Goal: Transaction & Acquisition: Purchase product/service

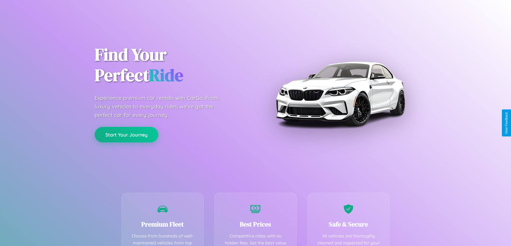
click at [126, 135] on button "Start Your Journey" at bounding box center [127, 135] width 64 height 16
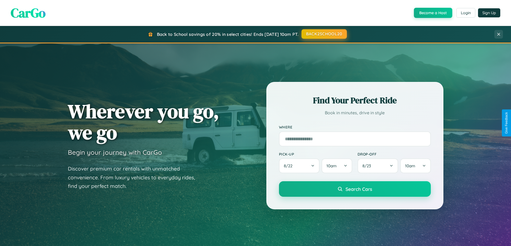
click at [324, 34] on button "BACK2SCHOOL20" at bounding box center [323, 34] width 45 height 10
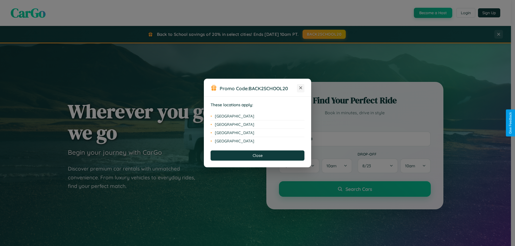
click at [301, 88] on icon at bounding box center [300, 88] width 3 height 3
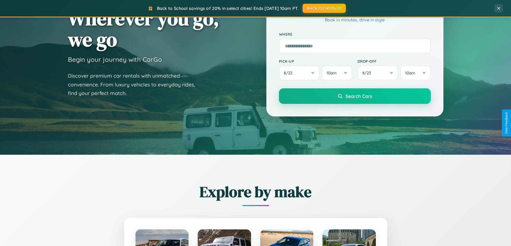
scroll to position [231, 0]
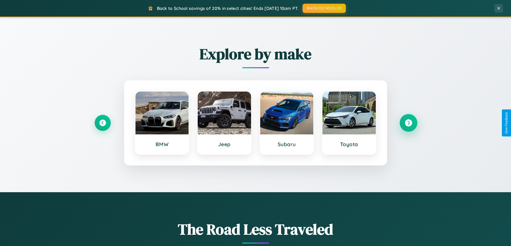
click at [408, 123] on icon at bounding box center [408, 123] width 7 height 7
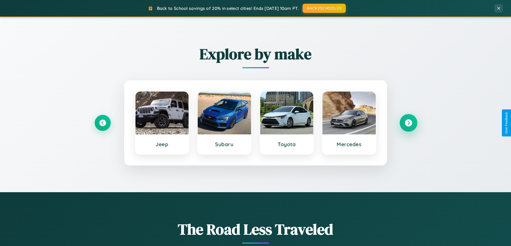
click at [408, 123] on icon at bounding box center [408, 123] width 7 height 7
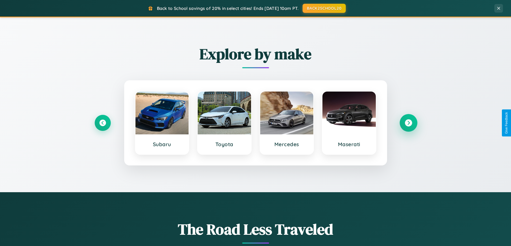
click at [408, 123] on icon at bounding box center [408, 123] width 7 height 7
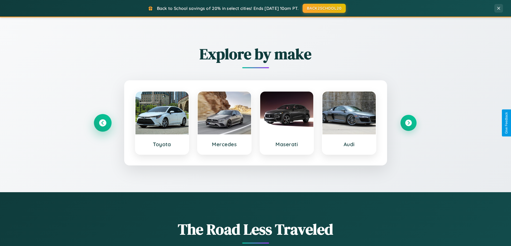
click at [102, 123] on icon at bounding box center [102, 123] width 7 height 7
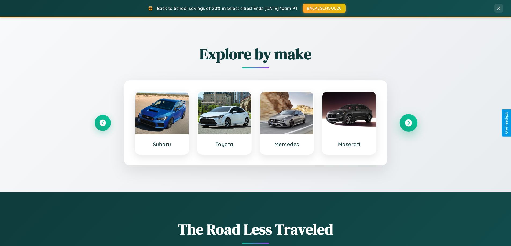
click at [408, 123] on icon at bounding box center [408, 123] width 7 height 7
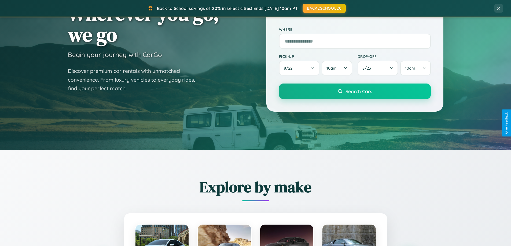
scroll to position [0, 0]
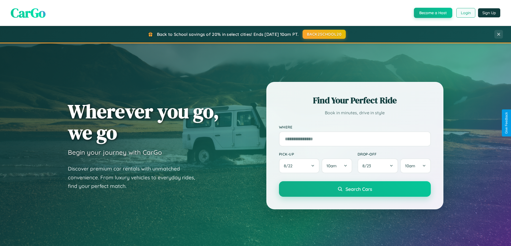
click at [465, 13] on button "Login" at bounding box center [465, 13] width 19 height 10
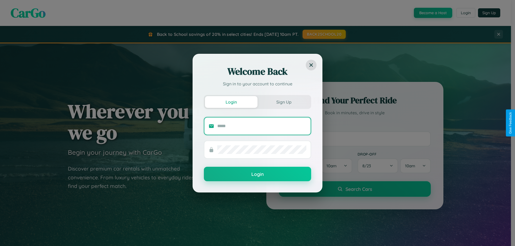
click at [262, 126] on input "text" at bounding box center [261, 126] width 89 height 9
type input "**********"
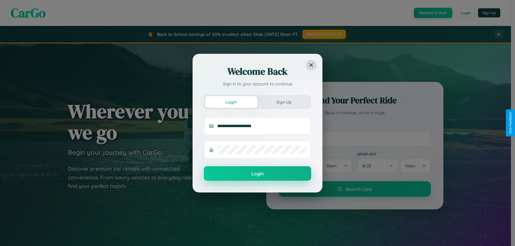
click at [257, 174] on button "Login" at bounding box center [257, 174] width 107 height 14
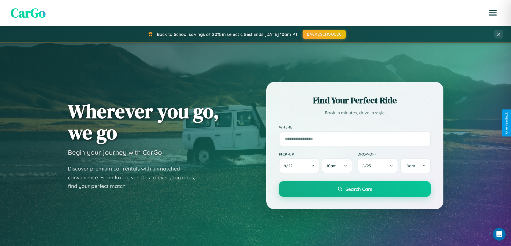
scroll to position [16, 0]
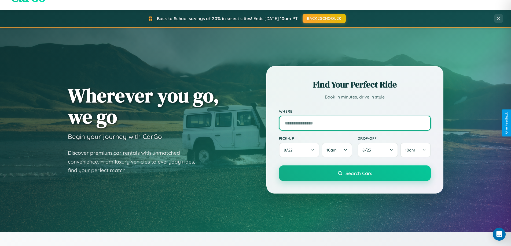
click at [355, 123] on input "text" at bounding box center [355, 123] width 152 height 15
type input "******"
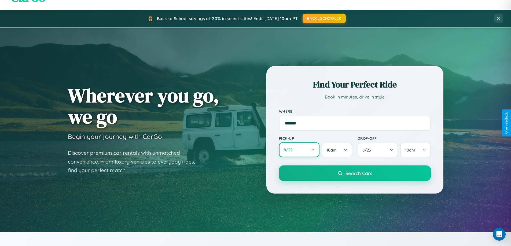
click at [299, 150] on button "8 / 22" at bounding box center [299, 150] width 41 height 15
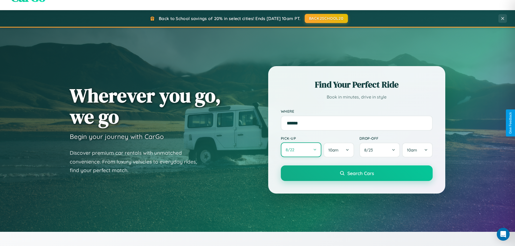
select select "*"
select select "****"
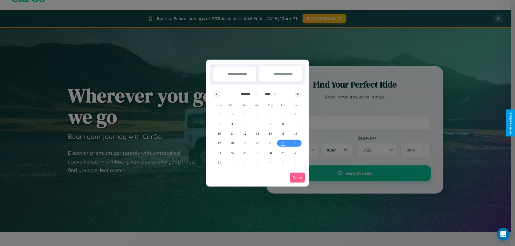
drag, startPoint x: 247, startPoint y: 94, endPoint x: 257, endPoint y: 108, distance: 17.2
click at [247, 94] on select "******* ******** ***** ***** *** **** **** ****** ********* ******* ******** **…" at bounding box center [248, 94] width 23 height 9
select select "*"
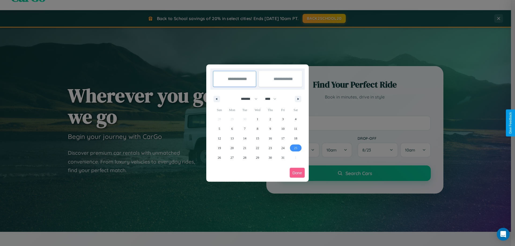
click at [296, 148] on span "25" at bounding box center [295, 148] width 3 height 10
type input "**********"
click at [257, 158] on span "29" at bounding box center [257, 158] width 3 height 10
type input "**********"
click at [297, 173] on button "Done" at bounding box center [297, 173] width 15 height 10
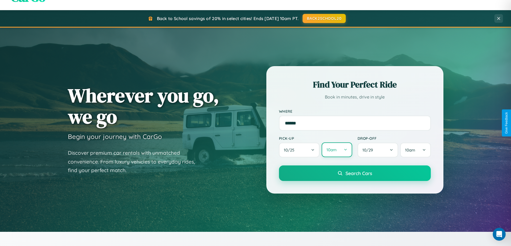
click at [337, 150] on button "10am" at bounding box center [337, 150] width 30 height 15
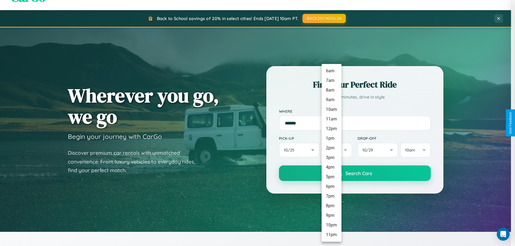
click at [331, 197] on li "7pm" at bounding box center [332, 197] width 20 height 10
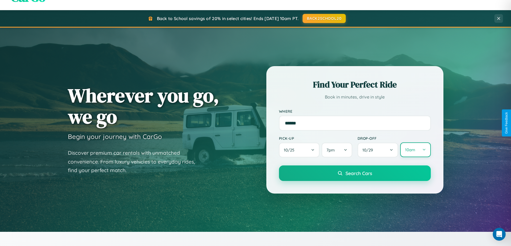
click at [415, 150] on button "10am" at bounding box center [415, 150] width 30 height 15
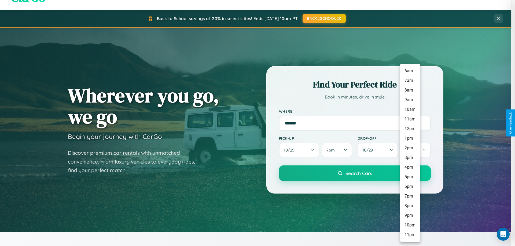
click at [410, 158] on li "3pm" at bounding box center [410, 158] width 20 height 10
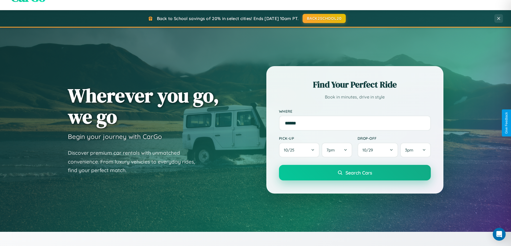
click at [355, 173] on span "Search Cars" at bounding box center [358, 173] width 27 height 6
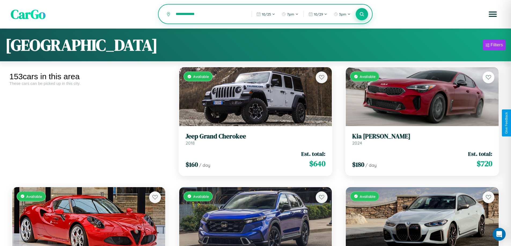
type input "**********"
click at [362, 14] on icon at bounding box center [361, 14] width 5 height 5
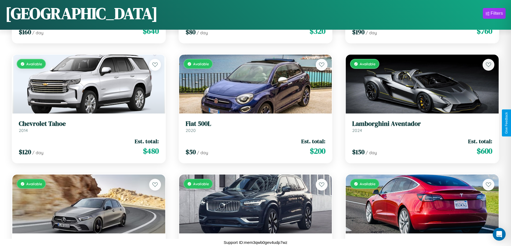
scroll to position [5960, 0]
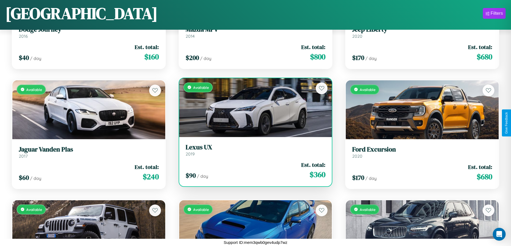
click at [253, 108] on div "Available" at bounding box center [255, 107] width 153 height 59
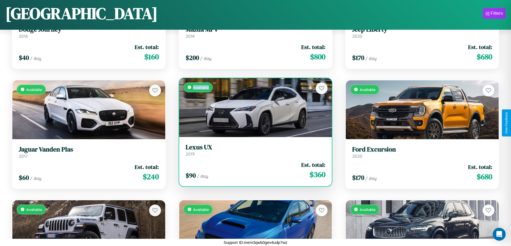
click at [253, 108] on div "Available" at bounding box center [255, 107] width 153 height 59
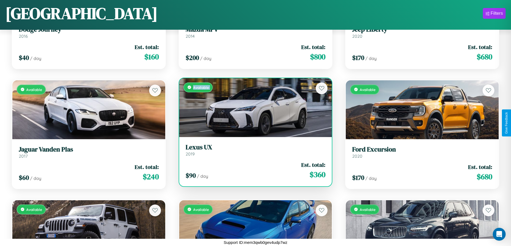
click at [253, 108] on div "Available" at bounding box center [255, 107] width 153 height 59
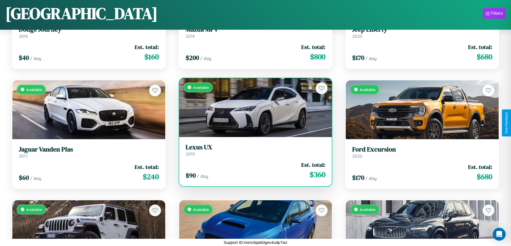
click at [253, 108] on div "Available" at bounding box center [255, 107] width 153 height 59
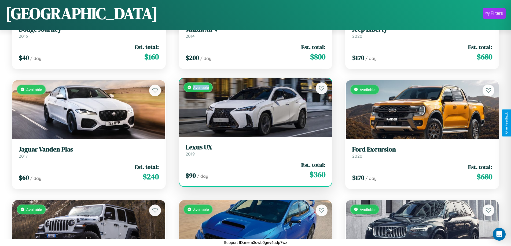
click at [253, 108] on div "Available" at bounding box center [255, 107] width 153 height 59
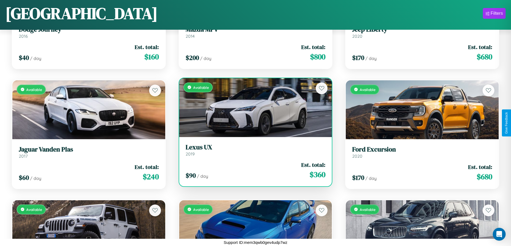
click at [253, 150] on h3 "Lexus UX" at bounding box center [256, 148] width 140 height 8
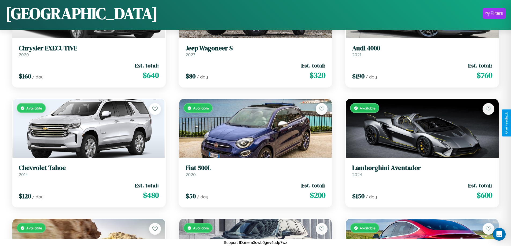
scroll to position [2718, 0]
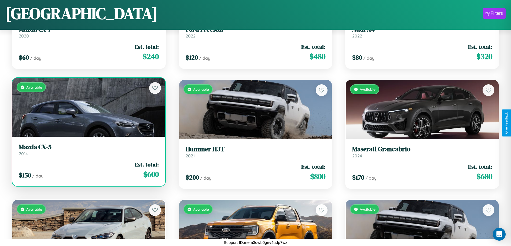
click at [88, 150] on h3 "Mazda CX-5" at bounding box center [89, 147] width 140 height 8
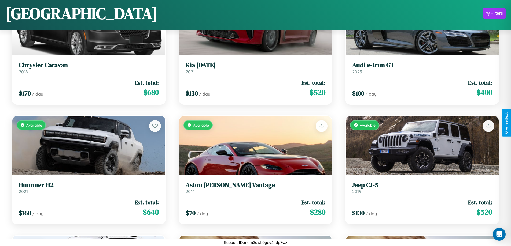
scroll to position [5480, 0]
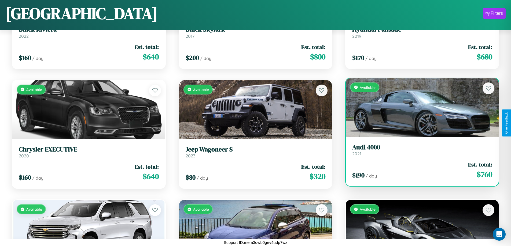
click at [419, 152] on link "Audi 4000 2021" at bounding box center [422, 150] width 140 height 13
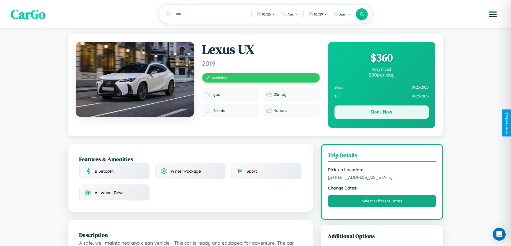
click at [381, 113] on button "Book Now" at bounding box center [381, 112] width 94 height 13
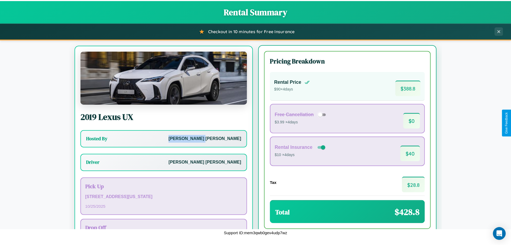
scroll to position [25, 0]
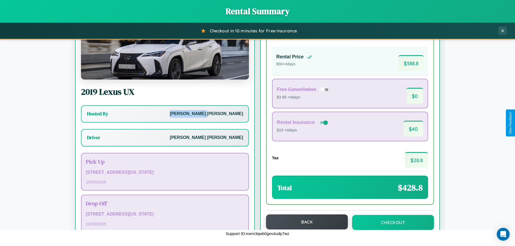
click at [304, 223] on button "Back" at bounding box center [307, 222] width 82 height 15
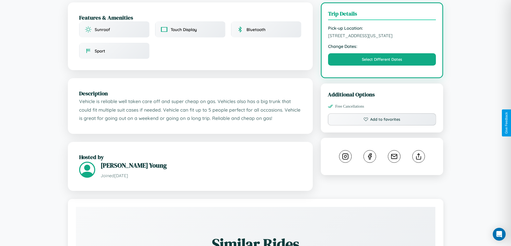
scroll to position [145, 0]
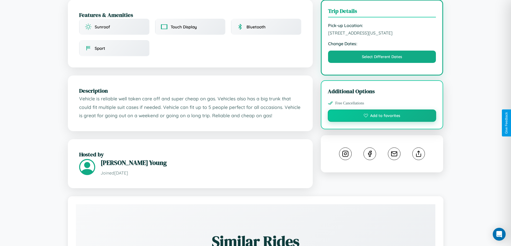
click at [382, 122] on button "Add to favorites" at bounding box center [382, 116] width 109 height 12
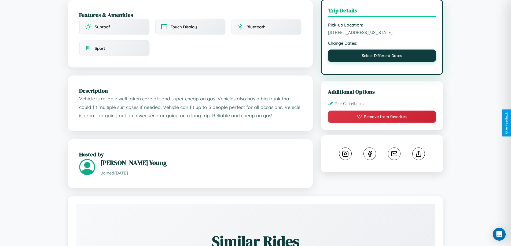
click at [382, 62] on button "Select Different Dates" at bounding box center [382, 56] width 108 height 12
select select "*"
select select "****"
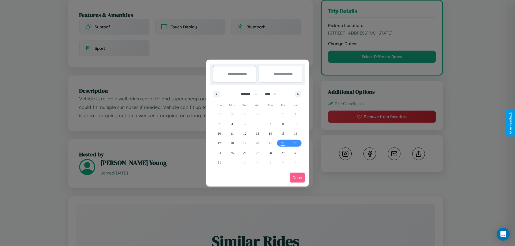
drag, startPoint x: 247, startPoint y: 94, endPoint x: 257, endPoint y: 108, distance: 17.2
click at [247, 94] on select "******* ******** ***** ***** *** **** **** ****** ********* ******* ******** **…" at bounding box center [248, 94] width 23 height 9
select select "**"
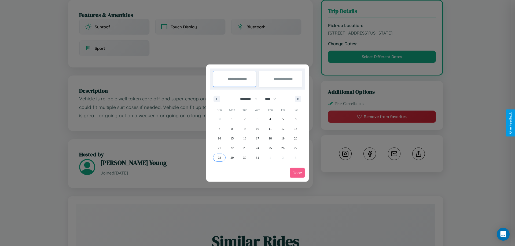
click at [219, 158] on span "28" at bounding box center [219, 158] width 3 height 10
type input "**********"
click at [245, 158] on span "30" at bounding box center [244, 158] width 3 height 10
type input "**********"
click at [297, 173] on button "Done" at bounding box center [297, 173] width 15 height 10
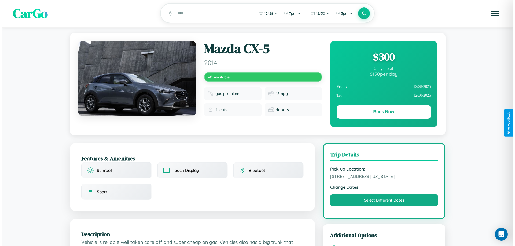
scroll to position [0, 0]
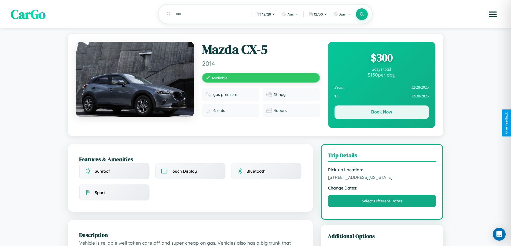
click at [381, 113] on button "Book Now" at bounding box center [381, 112] width 94 height 13
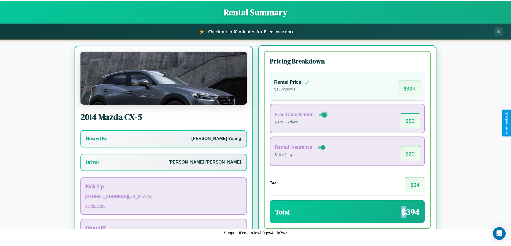
scroll to position [25, 0]
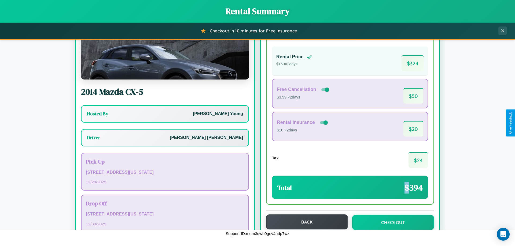
click at [304, 223] on button "Back" at bounding box center [307, 222] width 82 height 15
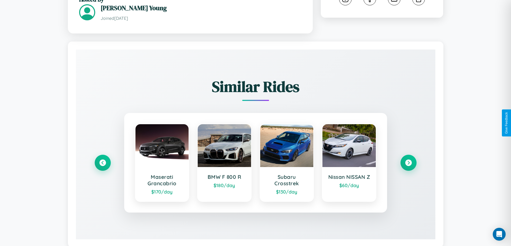
scroll to position [314, 0]
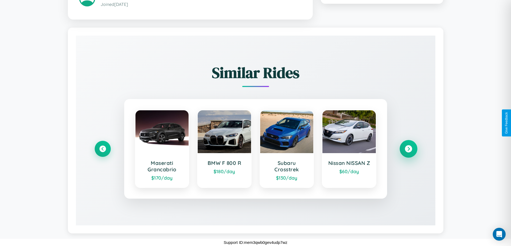
click at [408, 149] on icon at bounding box center [408, 148] width 7 height 7
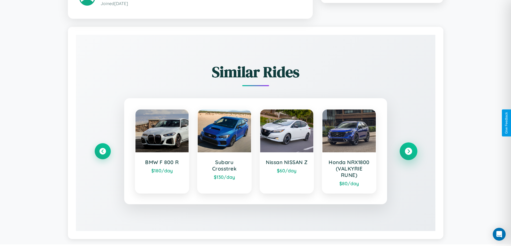
click at [408, 152] on icon at bounding box center [408, 151] width 7 height 7
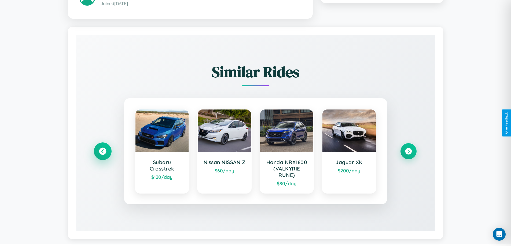
click at [102, 152] on icon at bounding box center [102, 151] width 7 height 7
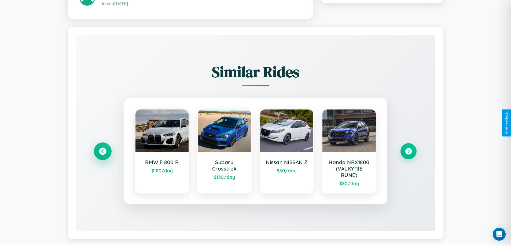
click at [102, 152] on icon at bounding box center [102, 151] width 7 height 7
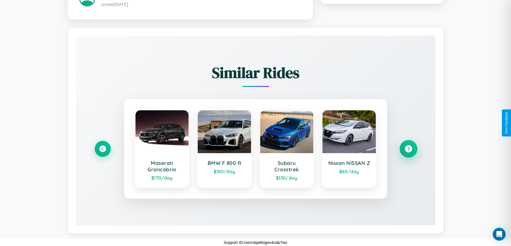
click at [408, 149] on icon at bounding box center [408, 148] width 7 height 7
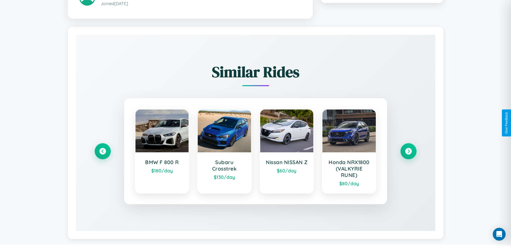
scroll to position [0, 0]
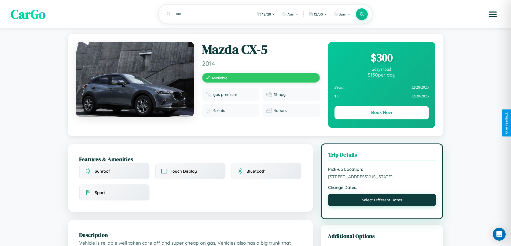
click at [382, 207] on button "Select Different Dates" at bounding box center [382, 200] width 108 height 12
select select "*"
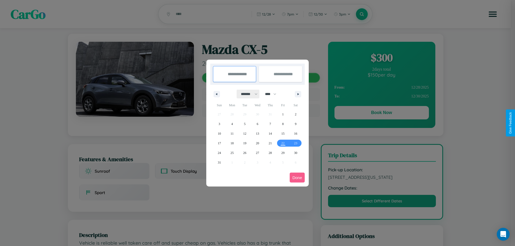
drag, startPoint x: 247, startPoint y: 94, endPoint x: 257, endPoint y: 108, distance: 17.2
click at [247, 94] on select "******* ******** ***** ***** *** **** **** ****** ********* ******* ******** **…" at bounding box center [248, 94] width 23 height 9
drag, startPoint x: 273, startPoint y: 94, endPoint x: 257, endPoint y: 108, distance: 20.5
click at [273, 94] on select "**** **** **** **** **** **** **** **** **** **** **** **** **** **** **** ****…" at bounding box center [270, 94] width 16 height 9
select select "****"
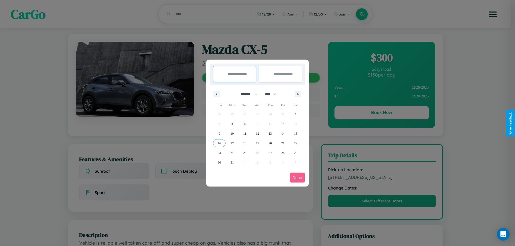
click at [219, 143] on span "16" at bounding box center [219, 144] width 3 height 10
type input "**********"
click at [257, 143] on span "19" at bounding box center [257, 144] width 3 height 10
type input "**********"
click at [297, 178] on button "Done" at bounding box center [297, 178] width 15 height 10
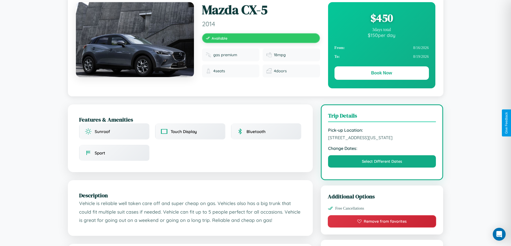
scroll to position [58, 0]
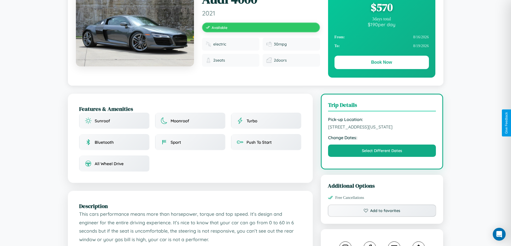
scroll to position [58, 0]
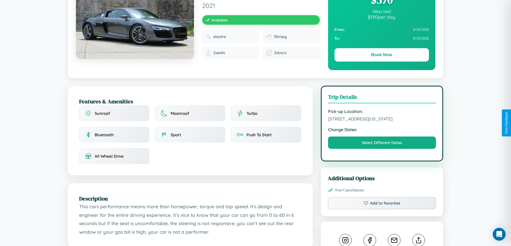
click at [382, 122] on span "[STREET_ADDRESS][US_STATE]" at bounding box center [382, 118] width 108 height 5
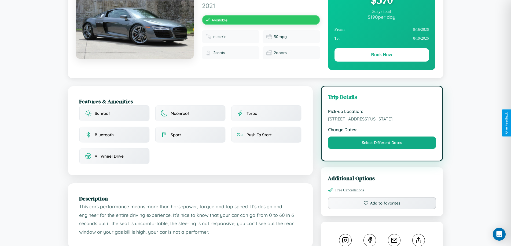
click at [382, 122] on span "[STREET_ADDRESS][US_STATE]" at bounding box center [382, 118] width 108 height 5
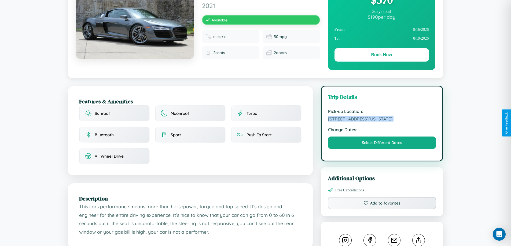
click at [382, 122] on span "[STREET_ADDRESS][US_STATE]" at bounding box center [382, 118] width 108 height 5
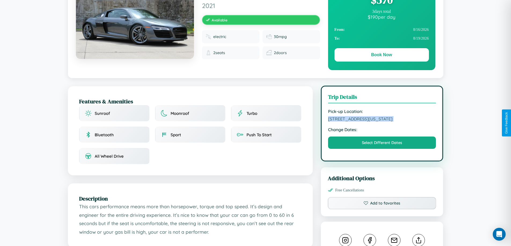
click at [382, 122] on span "[STREET_ADDRESS][US_STATE]" at bounding box center [382, 118] width 108 height 5
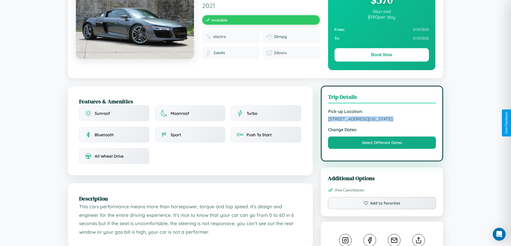
click at [382, 122] on span "[STREET_ADDRESS][US_STATE]" at bounding box center [382, 118] width 108 height 5
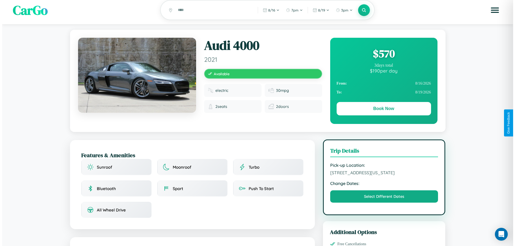
scroll to position [0, 0]
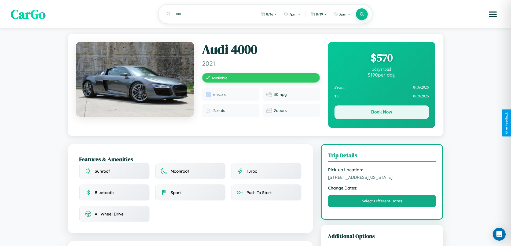
click at [381, 113] on button "Book Now" at bounding box center [381, 112] width 94 height 13
